Goal: Task Accomplishment & Management: Complete application form

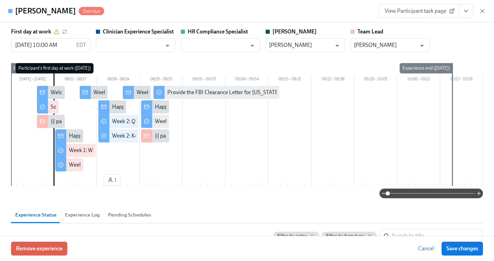
scroll to position [0, 2029]
click at [482, 11] on icon "button" at bounding box center [481, 10] width 3 height 3
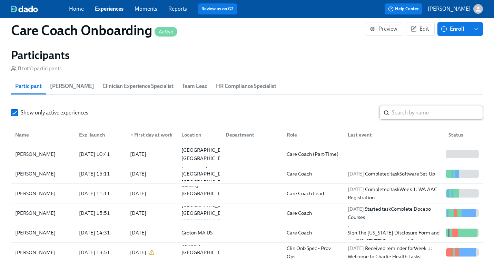
click at [414, 113] on input "search" at bounding box center [437, 113] width 91 height 14
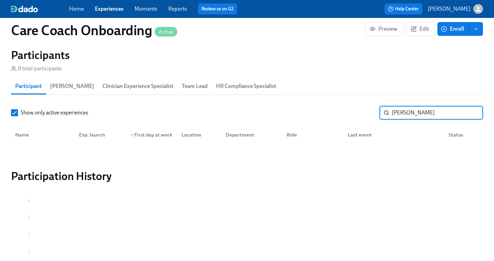
type input "[PERSON_NAME]"
click at [114, 11] on link "Experiences" at bounding box center [109, 9] width 29 height 7
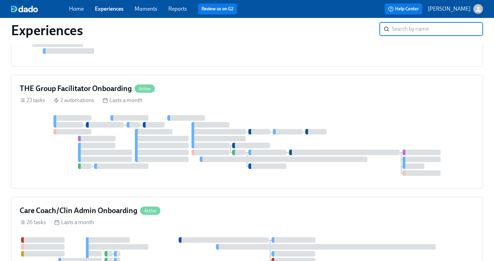
scroll to position [477, 0]
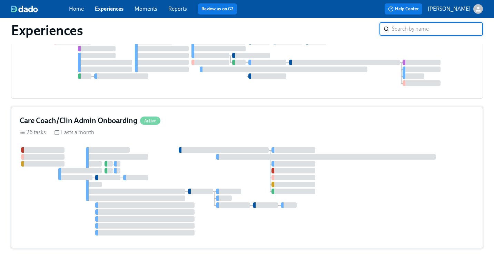
click at [208, 178] on div at bounding box center [247, 191] width 454 height 88
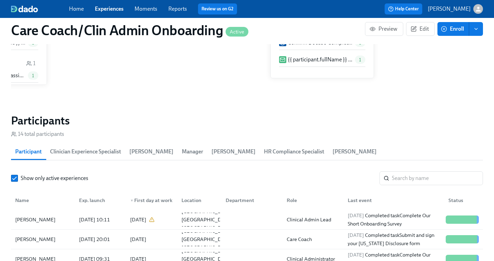
scroll to position [640, 0]
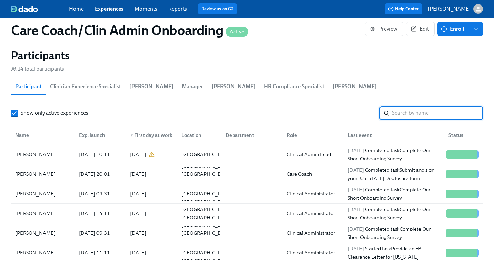
click at [401, 115] on input "search" at bounding box center [437, 113] width 91 height 14
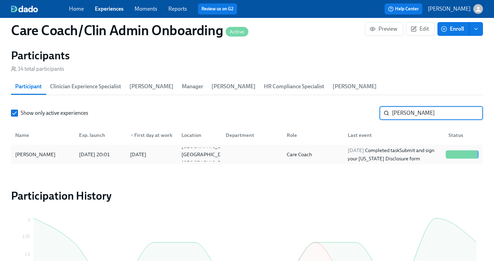
type input "[PERSON_NAME]"
click at [391, 157] on div "[DATE] Completed task Submit and sign your [US_STATE] Disclosure form" at bounding box center [394, 154] width 98 height 17
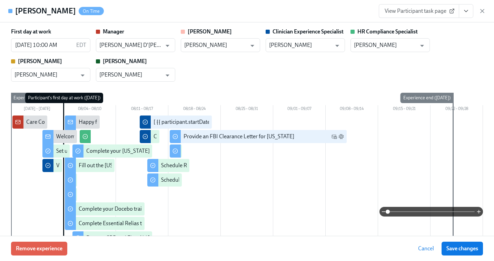
click at [425, 11] on span "View Participant task page" at bounding box center [418, 11] width 69 height 7
click at [463, 12] on icon "View task page" at bounding box center [465, 11] width 7 height 7
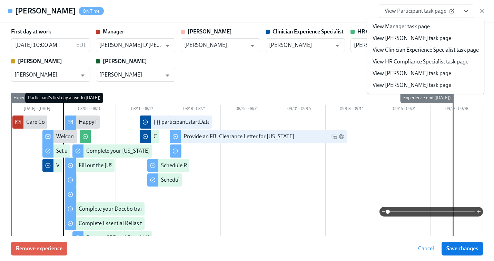
click at [419, 49] on link "View Clinician Experience Specialist task page" at bounding box center [425, 50] width 106 height 8
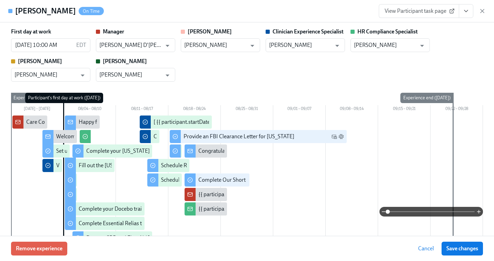
scroll to position [0, 4208]
click at [481, 12] on icon "button" at bounding box center [481, 10] width 3 height 3
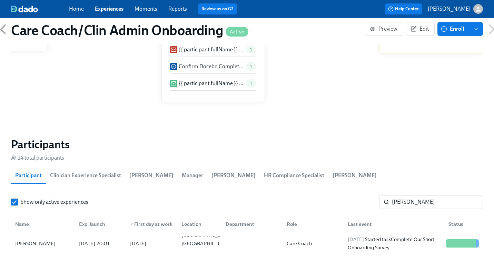
scroll to position [462, 0]
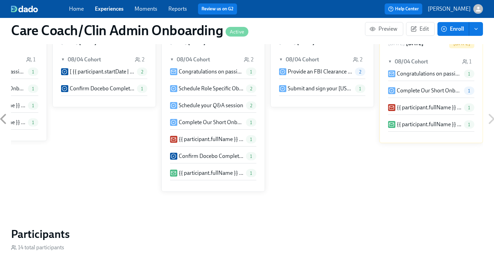
click at [109, 9] on link "Experiences" at bounding box center [109, 9] width 29 height 7
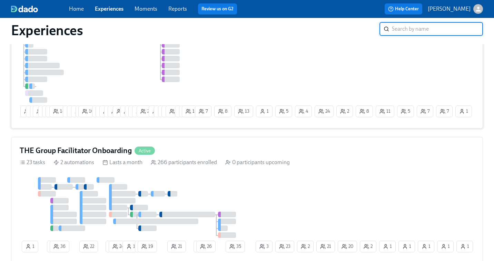
scroll to position [428, 0]
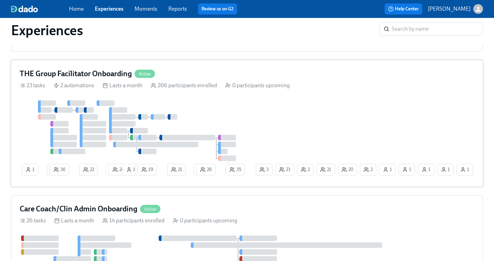
click at [299, 131] on div "1 2 36 22 1 24 1 1 19 21 1 26 1 2 20 1 1 21 23 2 35 1 3 1" at bounding box center [247, 139] width 454 height 78
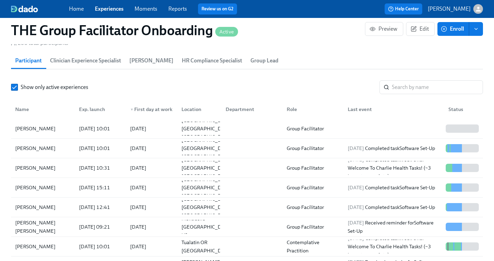
scroll to position [647, 0]
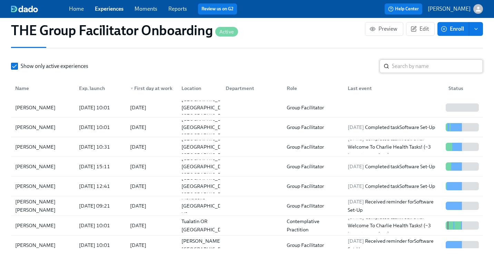
click at [401, 68] on input "search" at bounding box center [437, 66] width 91 height 14
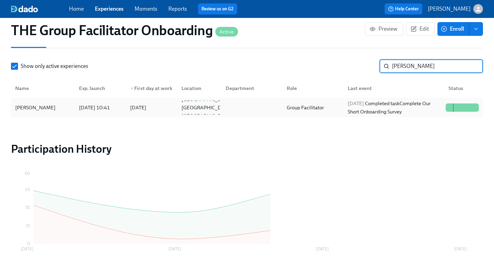
type input "[PERSON_NAME]"
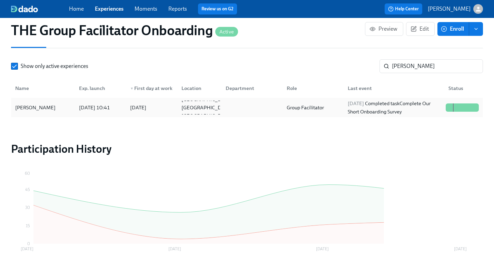
click at [380, 110] on div "[DATE] Completed task Complete Our Short Onboarding Survey" at bounding box center [394, 107] width 98 height 17
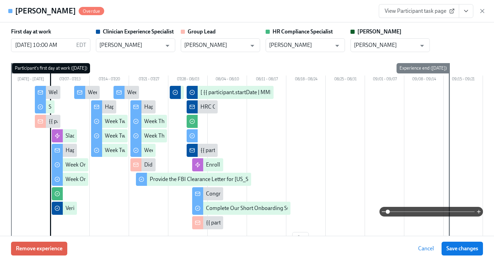
click at [433, 11] on span "View Participant task page" at bounding box center [418, 11] width 69 height 7
click at [480, 10] on icon "button" at bounding box center [482, 11] width 7 height 7
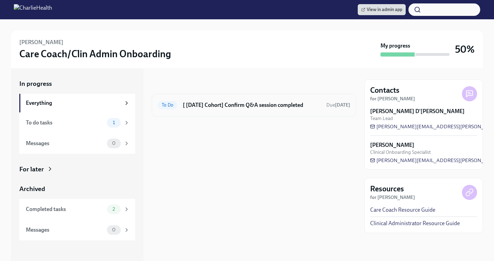
click at [210, 105] on h6 "[ Aug 4th Cohort] Confirm Q&A session completed" at bounding box center [252, 105] width 138 height 8
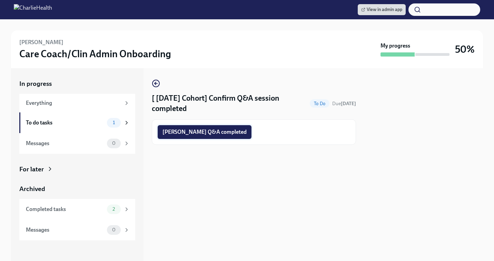
click at [209, 130] on span "Jessica Czapalski Q&A completed" at bounding box center [204, 132] width 84 height 7
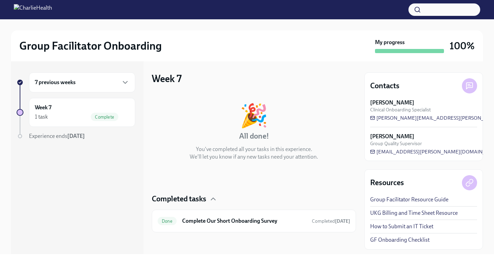
scroll to position [0, 0]
click at [90, 81] on div "7 previous weeks" at bounding box center [82, 82] width 94 height 8
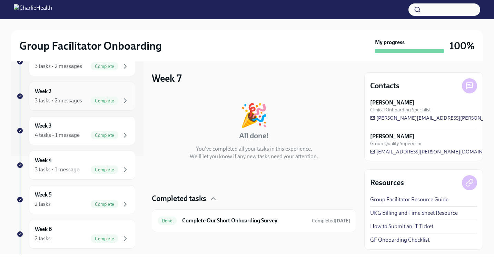
scroll to position [123, 0]
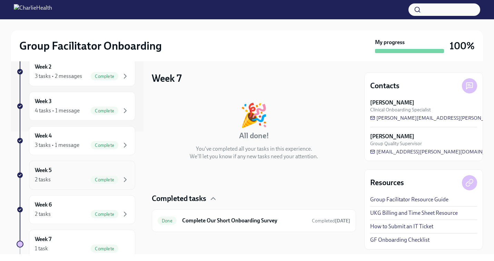
click at [69, 178] on div "2 tasks Complete" at bounding box center [82, 180] width 94 height 8
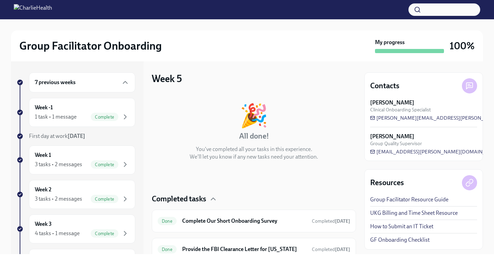
scroll to position [29, 0]
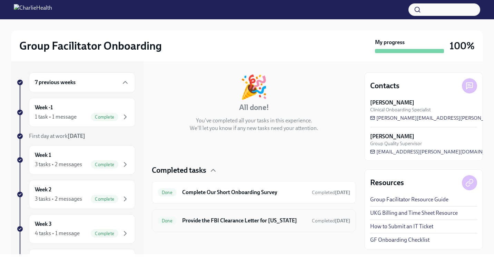
click at [216, 221] on h6 "Provide the FBI Clearance Letter for [US_STATE]" at bounding box center [244, 221] width 124 height 8
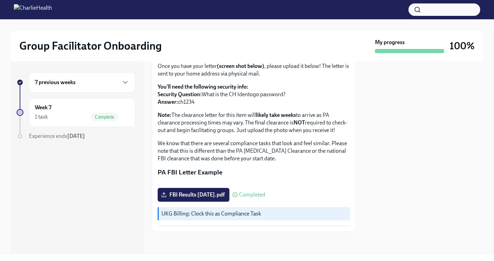
scroll to position [141, 0]
click at [202, 193] on span "FBI Results 6.25.25.pdf" at bounding box center [193, 194] width 62 height 7
click at [0, 0] on input "FBI Results 6.25.25.pdf" at bounding box center [0, 0] width 0 height 0
